Goal: Task Accomplishment & Management: Manage account settings

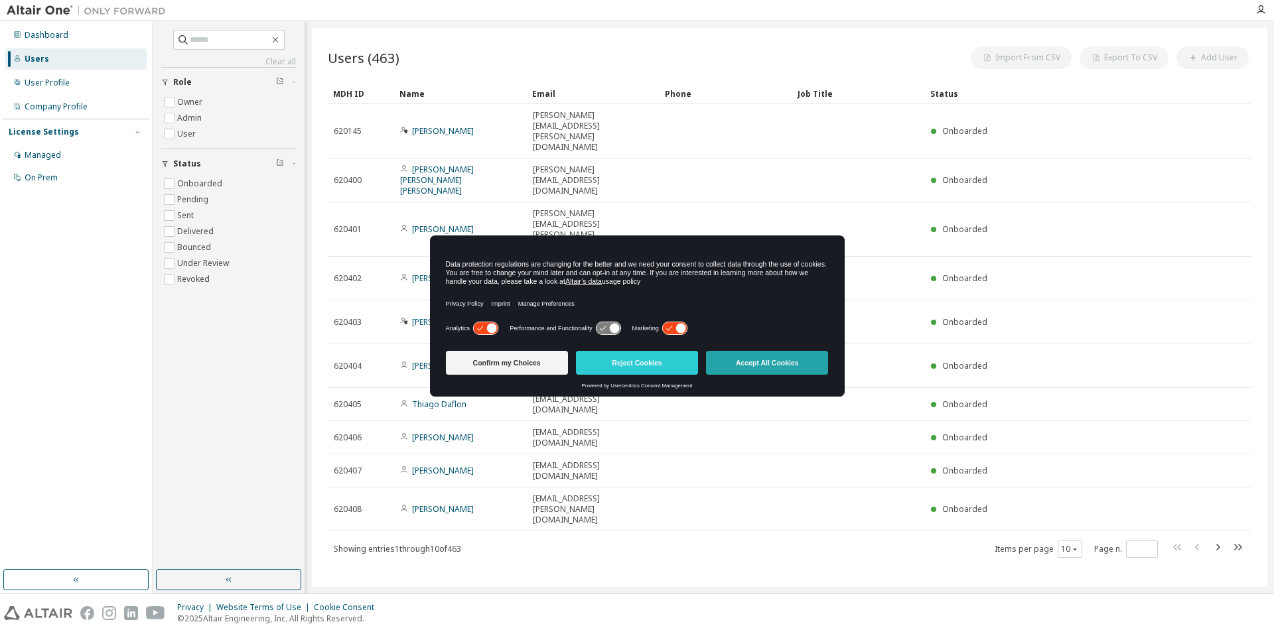
click at [763, 360] on button "Accept All Cookies" at bounding box center [767, 363] width 122 height 24
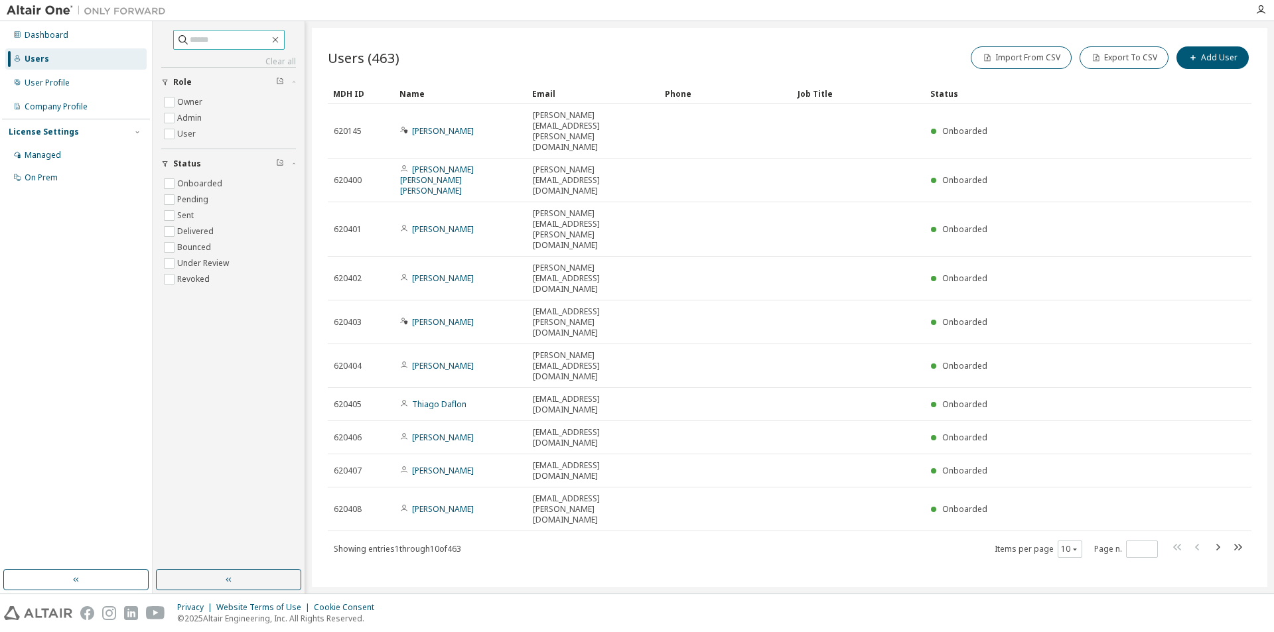
click at [217, 44] on input "text" at bounding box center [230, 39] width 80 height 13
type input "*******"
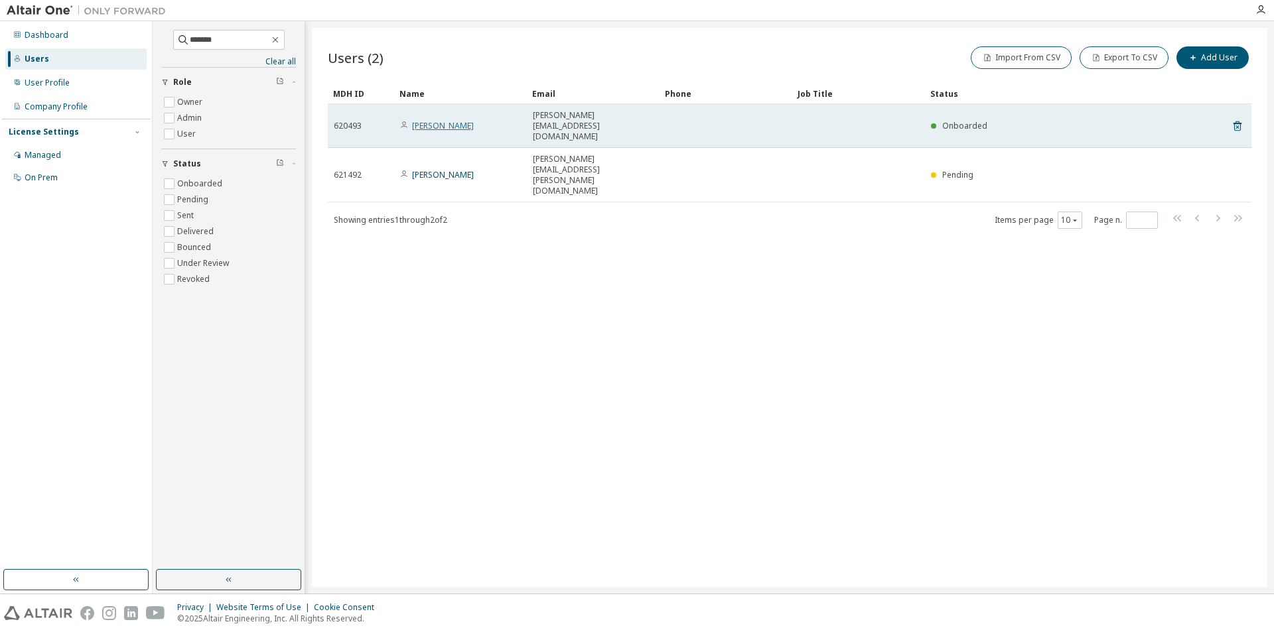
click at [438, 120] on link "Ricardo Alves" at bounding box center [443, 125] width 62 height 11
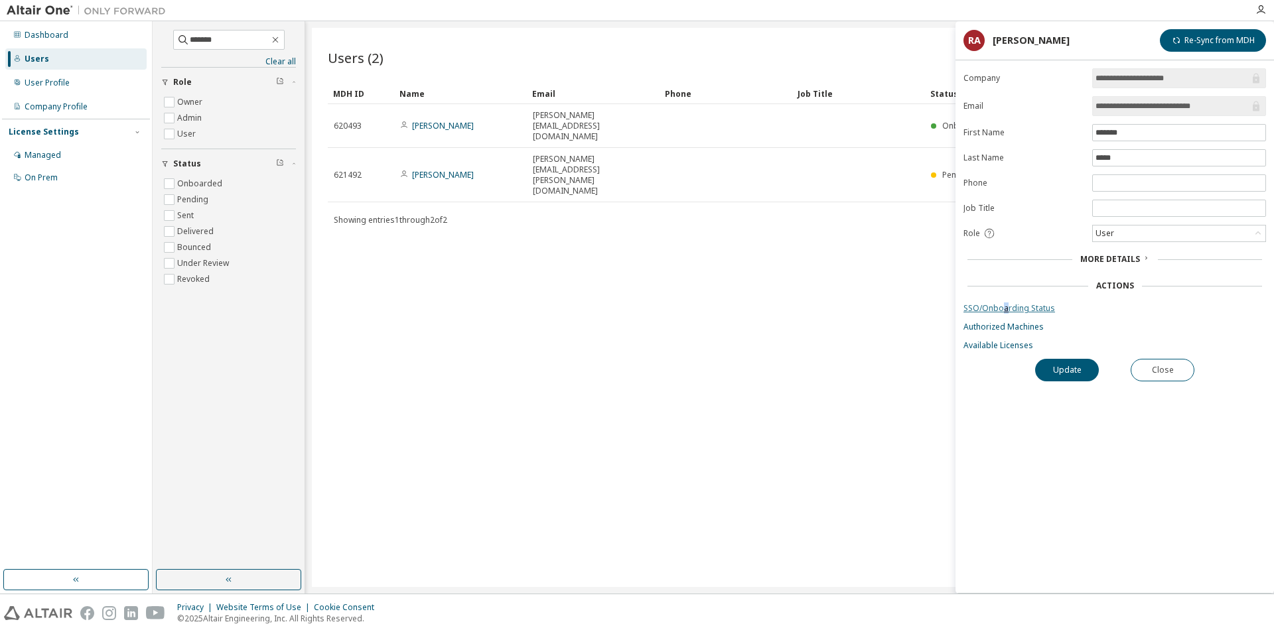
click at [1005, 310] on link "SSO/Onboarding Status" at bounding box center [1115, 308] width 303 height 11
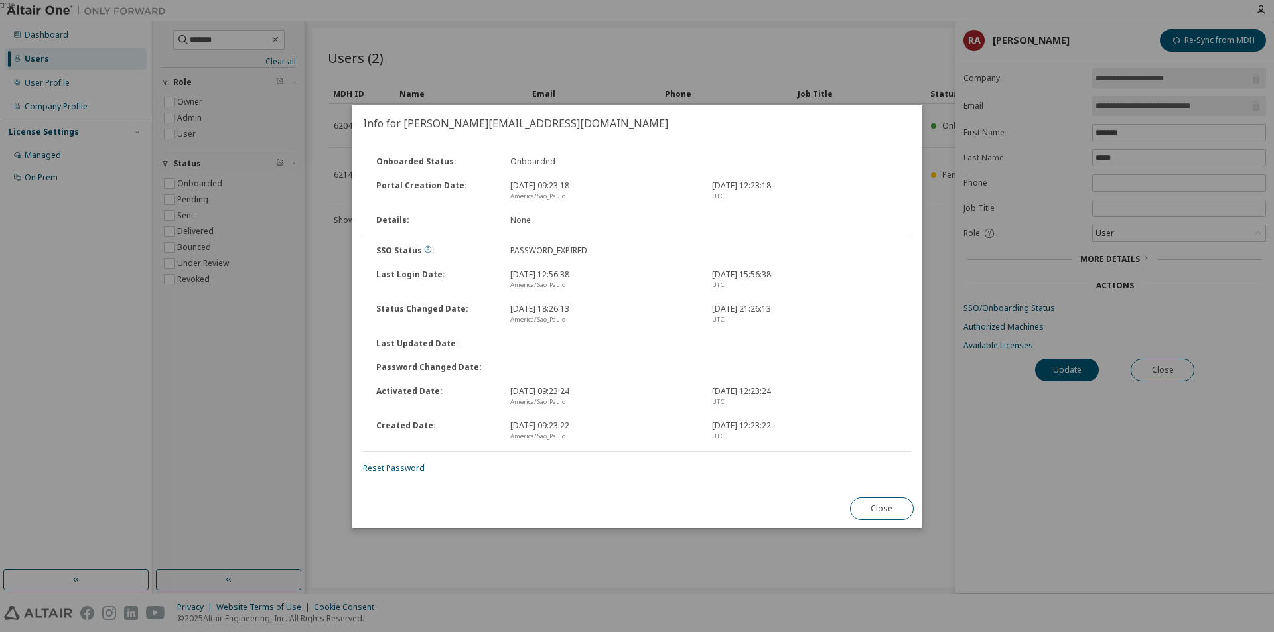
click at [389, 474] on div "Onboarded Status : Onboarded Portal Creation Date : Aug 7, 2024, 09:23:18 Ameri…" at bounding box center [636, 316] width 569 height 348
click at [382, 465] on link "Reset Password" at bounding box center [394, 468] width 62 height 11
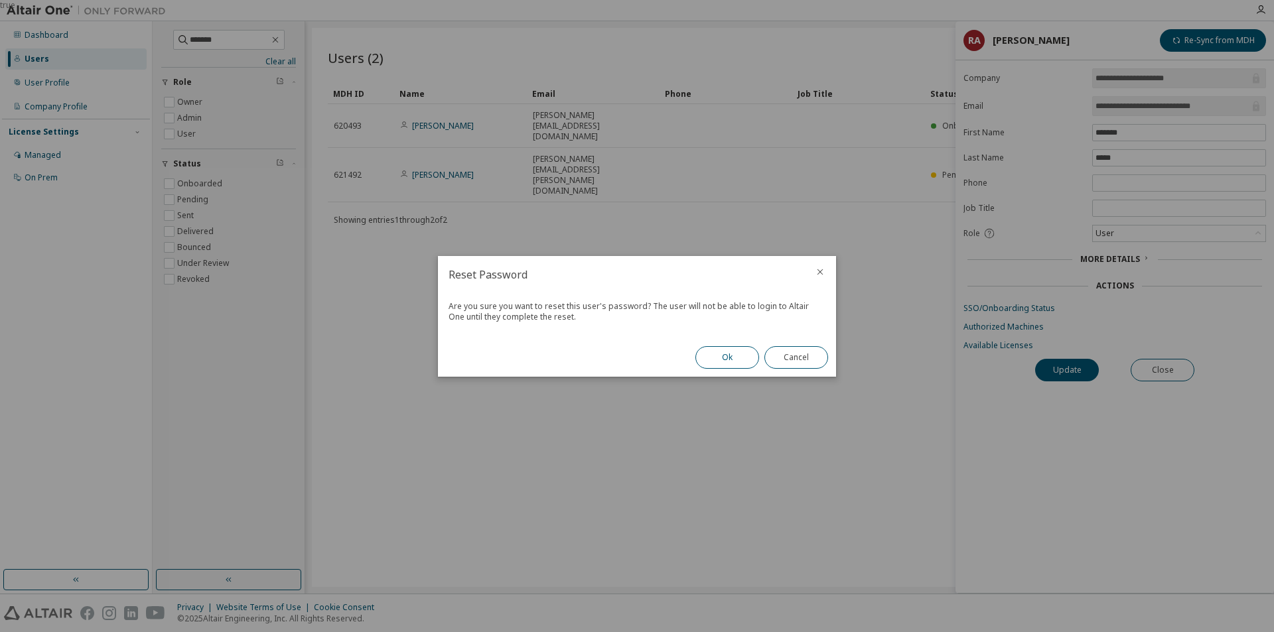
click at [744, 358] on button "Ok" at bounding box center [728, 357] width 64 height 23
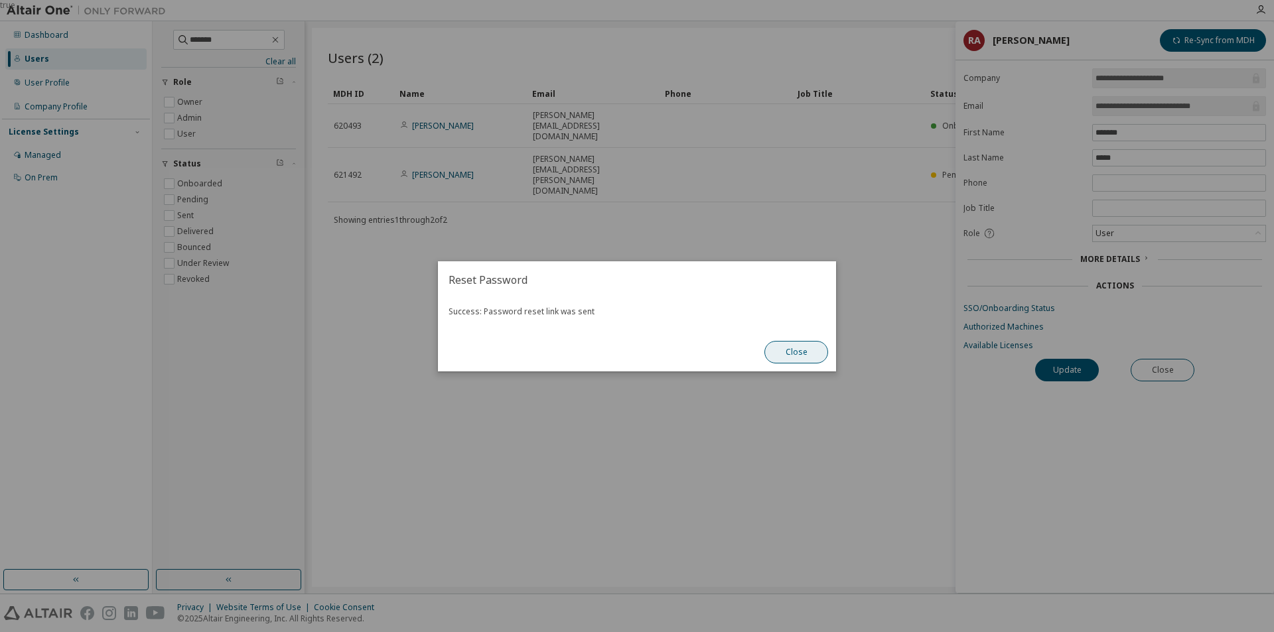
click at [794, 353] on button "Close" at bounding box center [797, 352] width 64 height 23
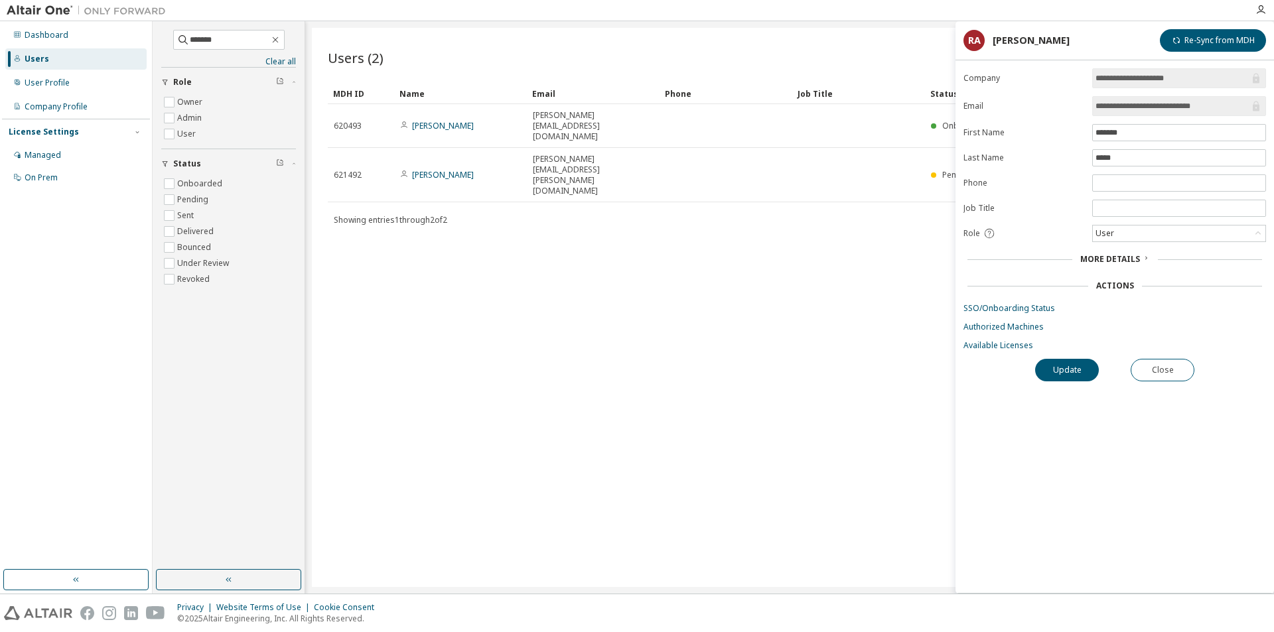
click at [658, 190] on div "Users (2) Import From CSV Export To CSV Add User Clear Load Save Save As Field …" at bounding box center [790, 307] width 956 height 559
